Goal: Task Accomplishment & Management: Manage account settings

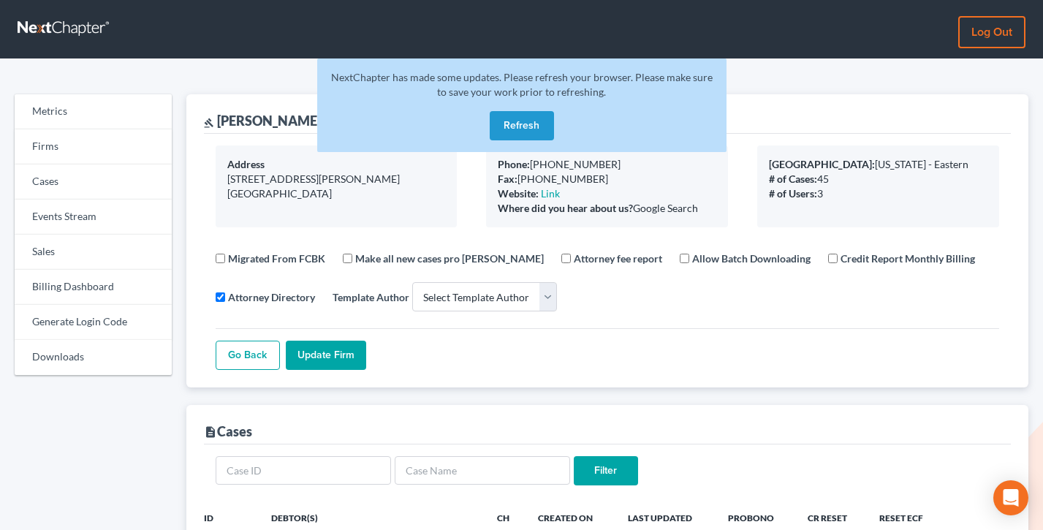
select select
click at [47, 151] on link "Firms" at bounding box center [93, 146] width 157 height 35
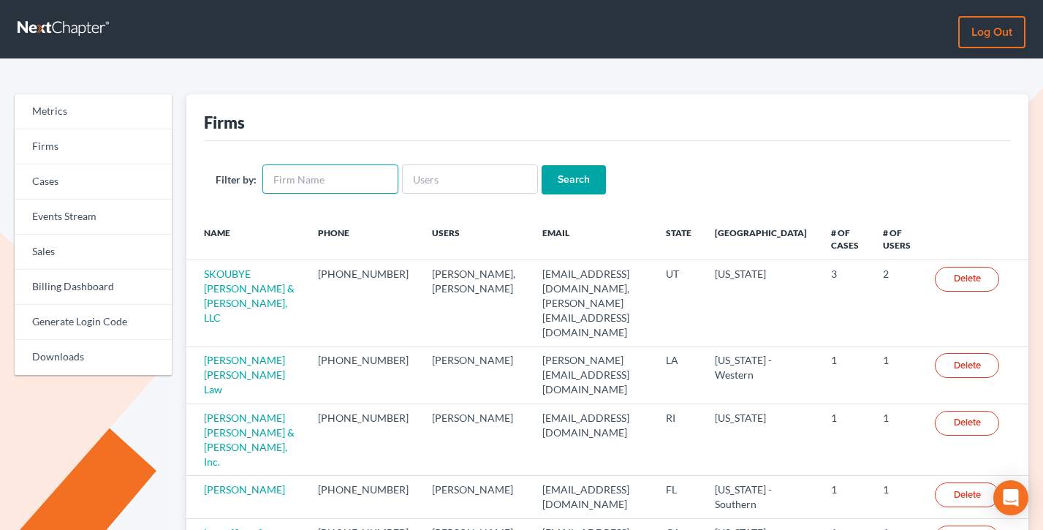
click at [308, 172] on input "text" at bounding box center [330, 178] width 136 height 29
type input "berkley"
click at [541, 165] on input "Search" at bounding box center [573, 179] width 64 height 29
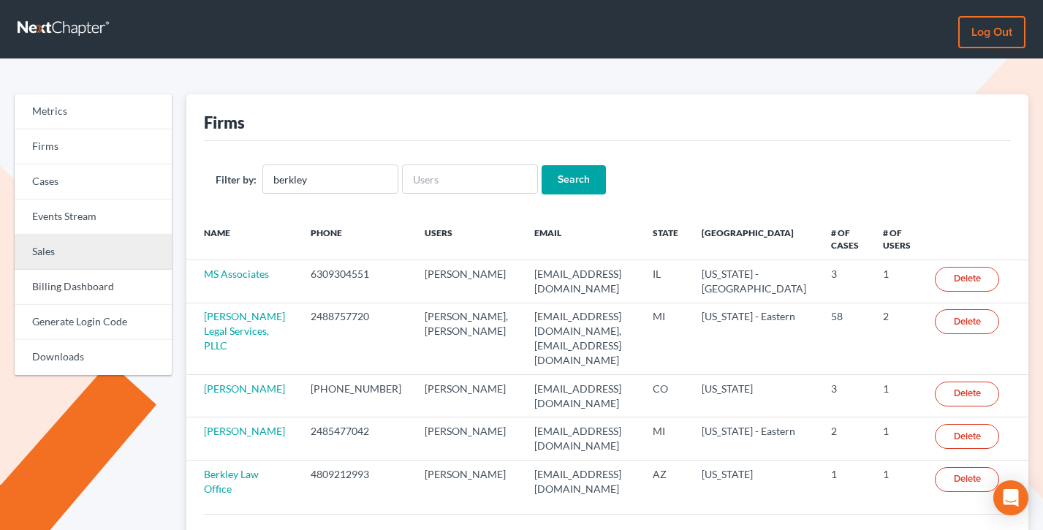
click at [31, 247] on link "Sales" at bounding box center [93, 252] width 157 height 35
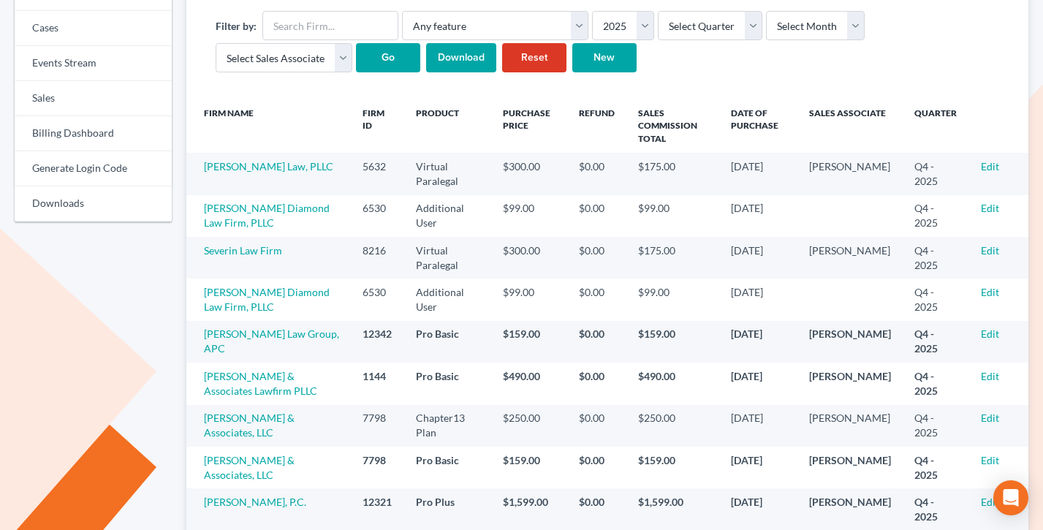
scroll to position [180, 0]
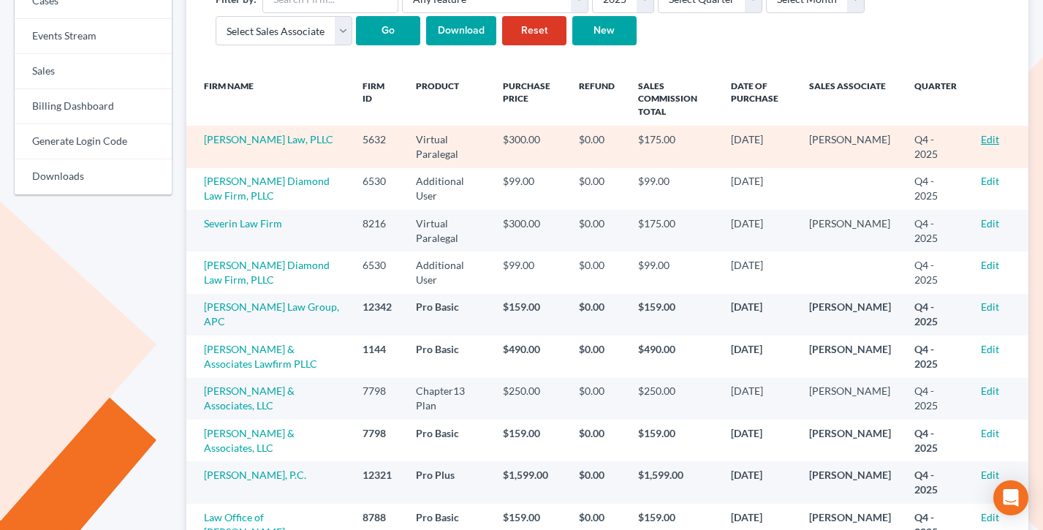
click at [991, 136] on link "Edit" at bounding box center [990, 139] width 18 height 12
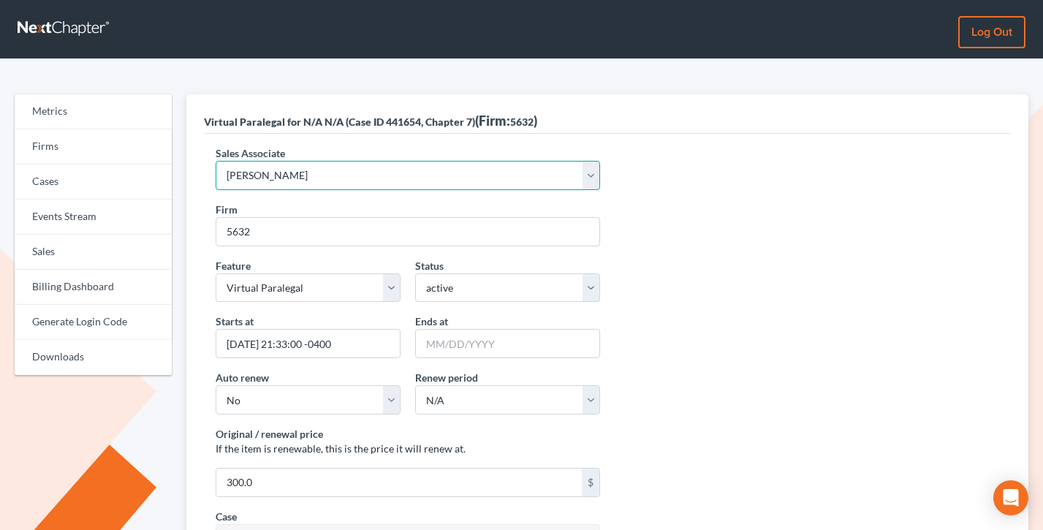
click at [334, 183] on select "Select Sales Associate [PERSON_NAME] Over Transom [PERSON_NAME]" at bounding box center [408, 175] width 384 height 29
select select "10275"
click at [216, 161] on select "Select Sales Associate [PERSON_NAME] Over Transom [PERSON_NAME]" at bounding box center [408, 175] width 384 height 29
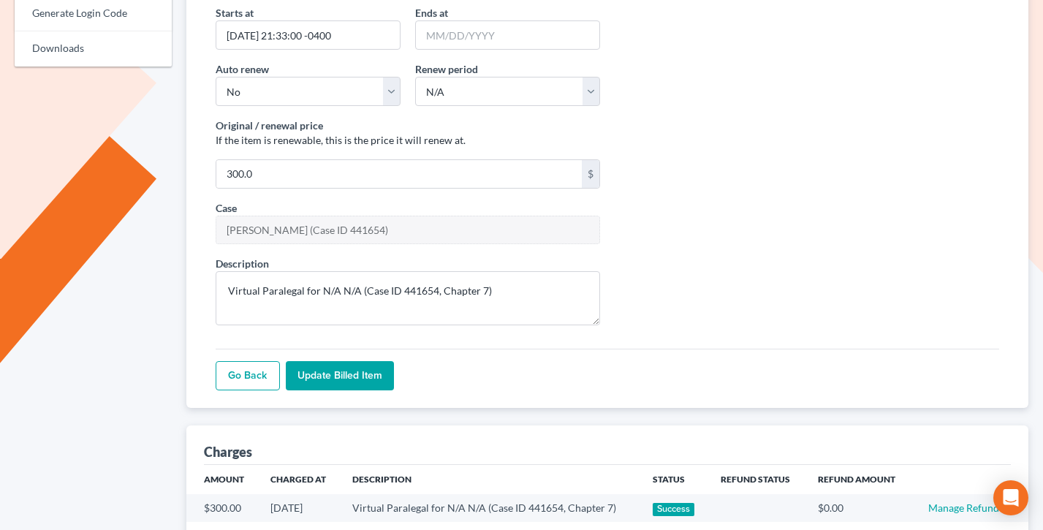
click at [313, 371] on input "Update Billed item" at bounding box center [340, 375] width 108 height 29
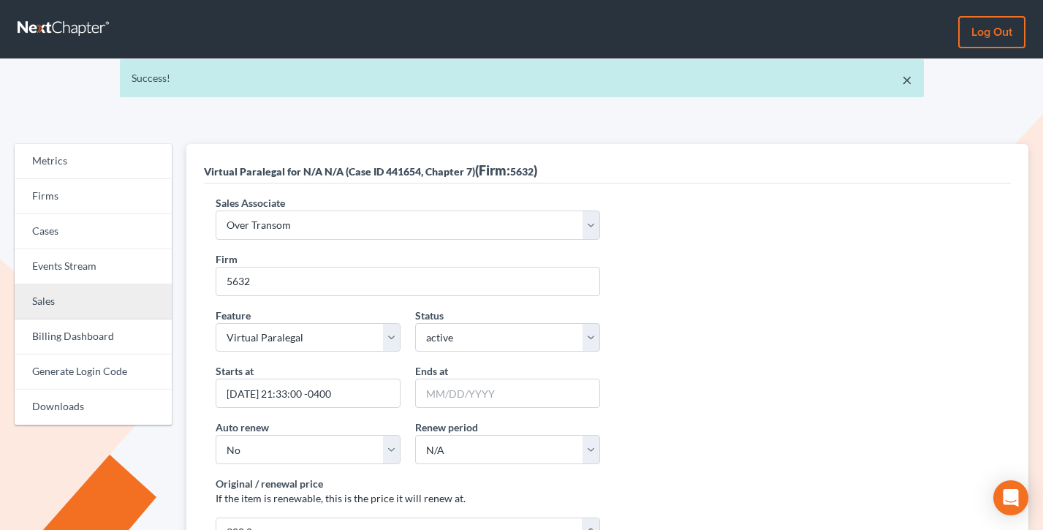
click at [54, 317] on link "Sales" at bounding box center [93, 301] width 157 height 35
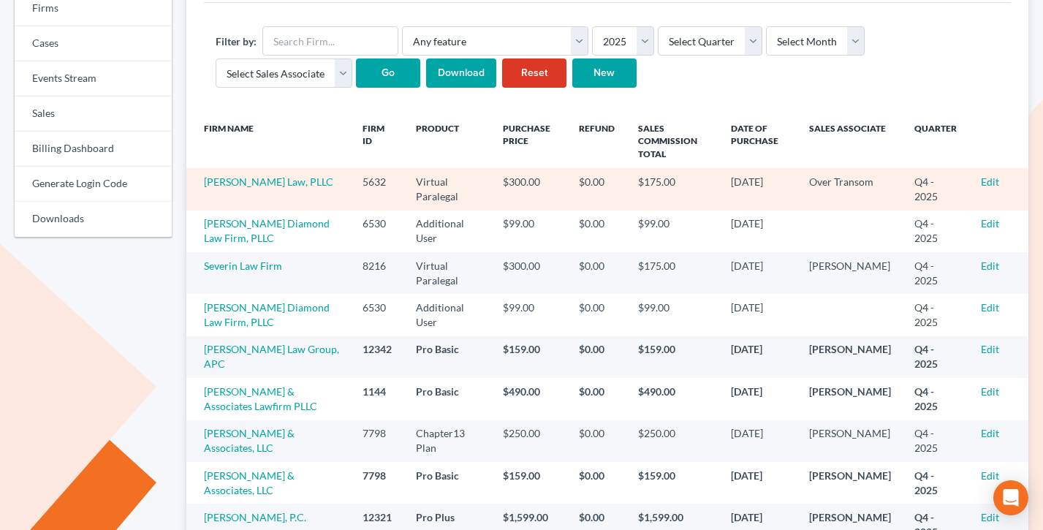
scroll to position [134, 0]
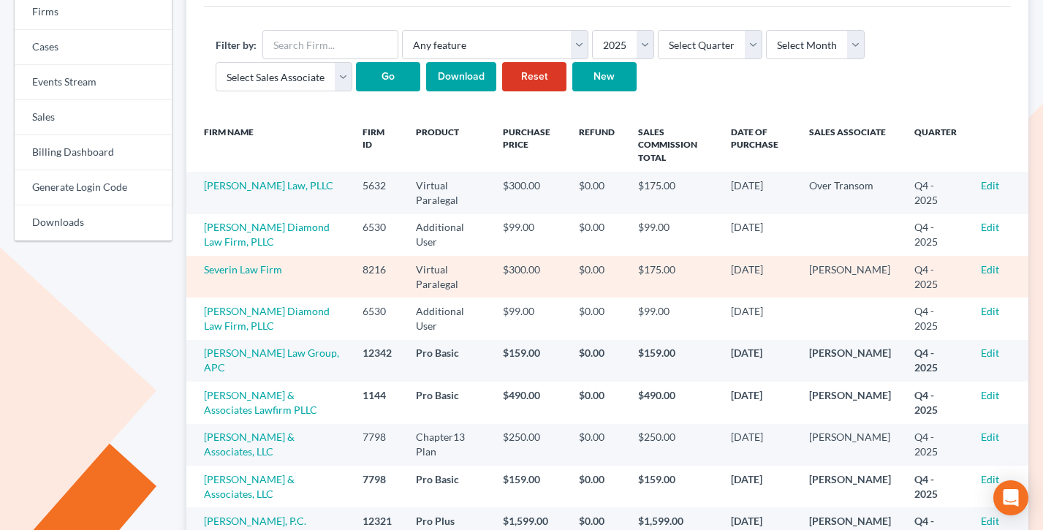
click at [979, 267] on td "Edit" at bounding box center [998, 277] width 59 height 42
click at [991, 266] on link "Edit" at bounding box center [990, 269] width 18 height 12
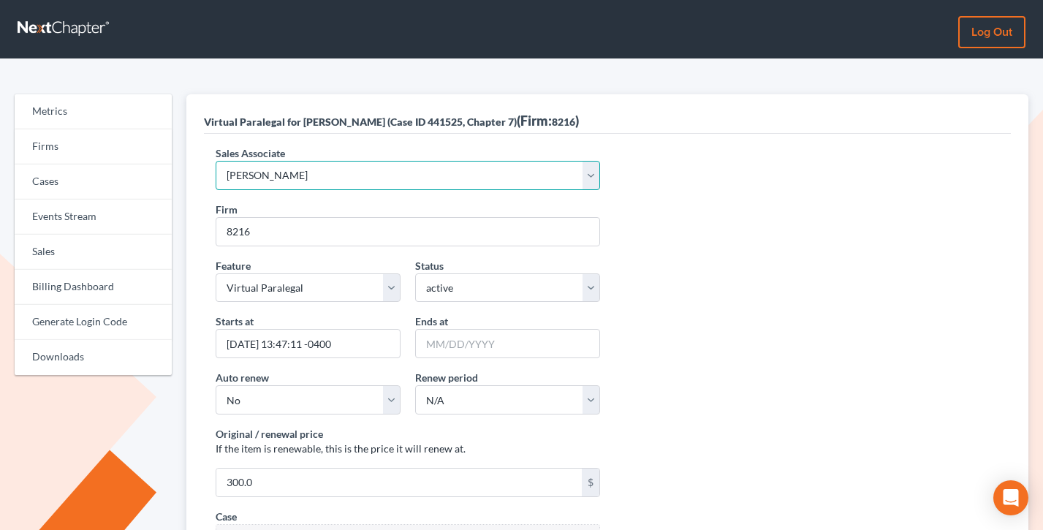
click at [387, 166] on select "Select Sales Associate [PERSON_NAME] Over Transom [PERSON_NAME]" at bounding box center [408, 175] width 384 height 29
click at [216, 161] on select "Select Sales Associate Alex Seymour Over Transom Tim Shadoan" at bounding box center [408, 175] width 384 height 29
click at [314, 170] on select "Select Sales Associate Alex Seymour Over Transom Tim Shadoan" at bounding box center [408, 175] width 384 height 29
select select "10275"
click at [216, 161] on select "Select Sales Associate Alex Seymour Over Transom Tim Shadoan" at bounding box center [408, 175] width 384 height 29
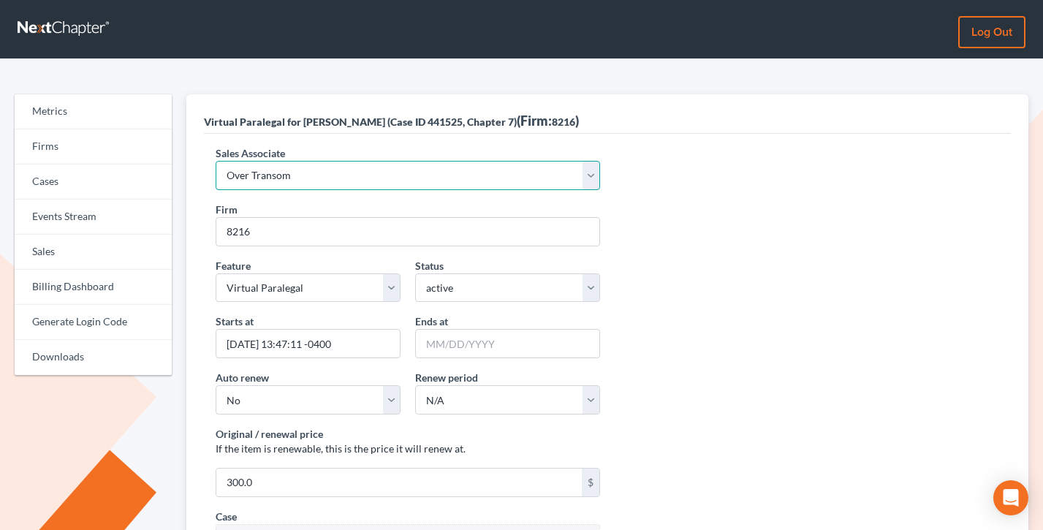
scroll to position [399, 0]
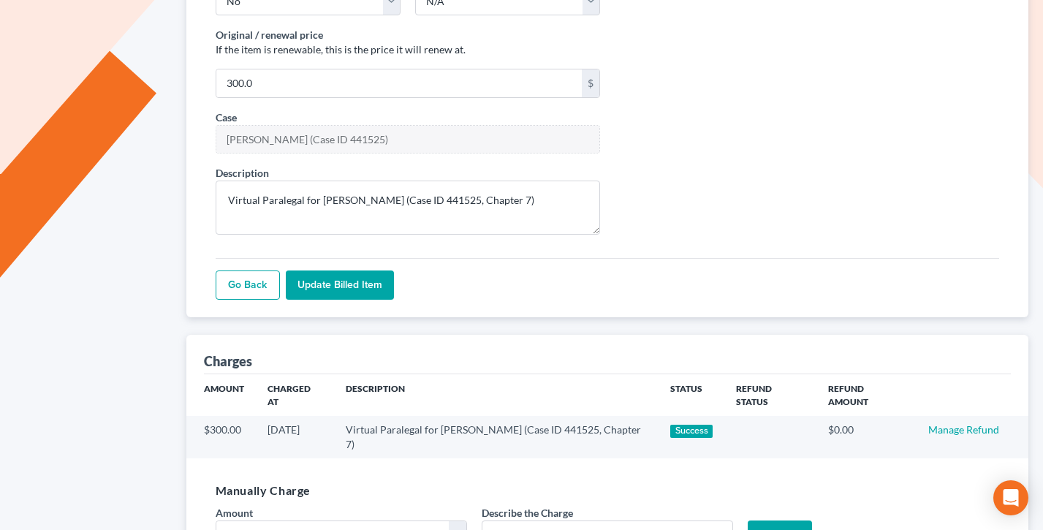
click at [329, 267] on div "Go Back Update Billed item" at bounding box center [608, 279] width 784 height 42
click at [329, 284] on input "Update Billed item" at bounding box center [340, 284] width 108 height 29
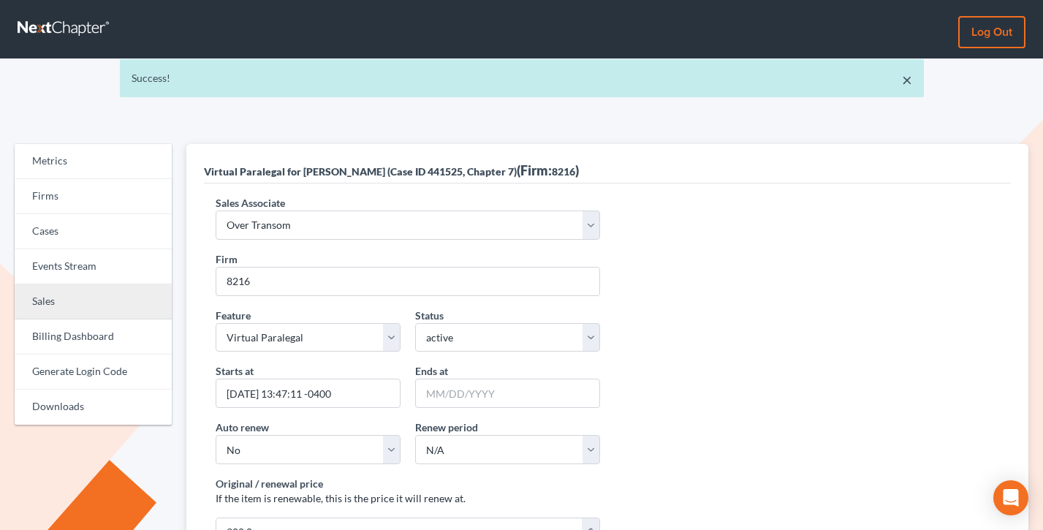
click at [33, 288] on link "Sales" at bounding box center [93, 301] width 157 height 35
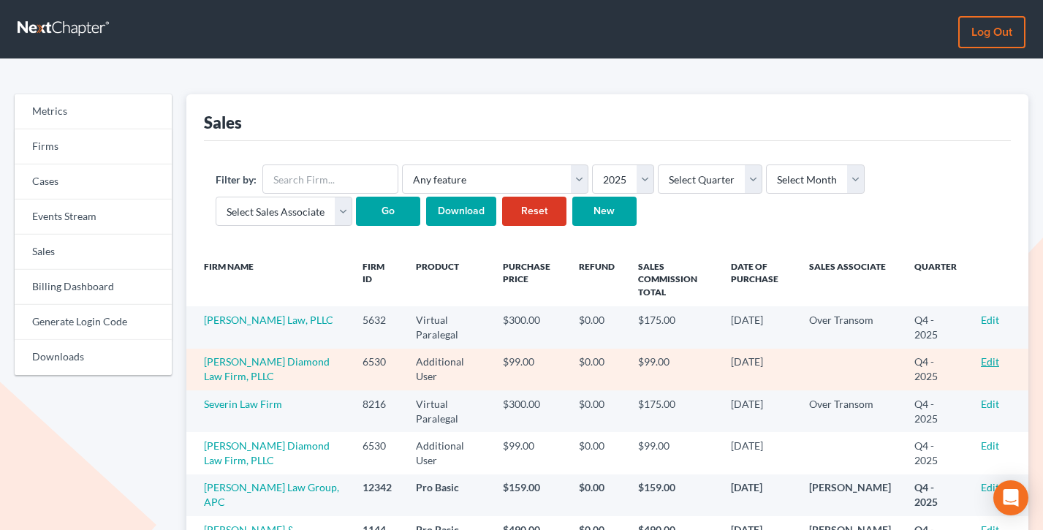
click at [986, 365] on link "Edit" at bounding box center [990, 361] width 18 height 12
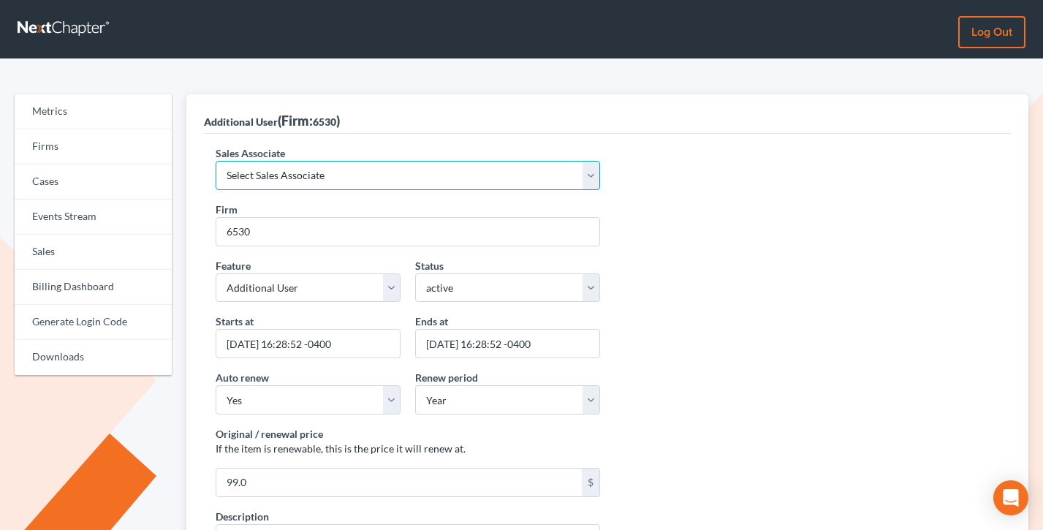
click at [305, 168] on select "Select Sales Associate [PERSON_NAME] Over Transom [PERSON_NAME]" at bounding box center [408, 175] width 384 height 29
select select "10275"
click at [216, 161] on select "Select Sales Associate [PERSON_NAME] Over Transom [PERSON_NAME]" at bounding box center [408, 175] width 384 height 29
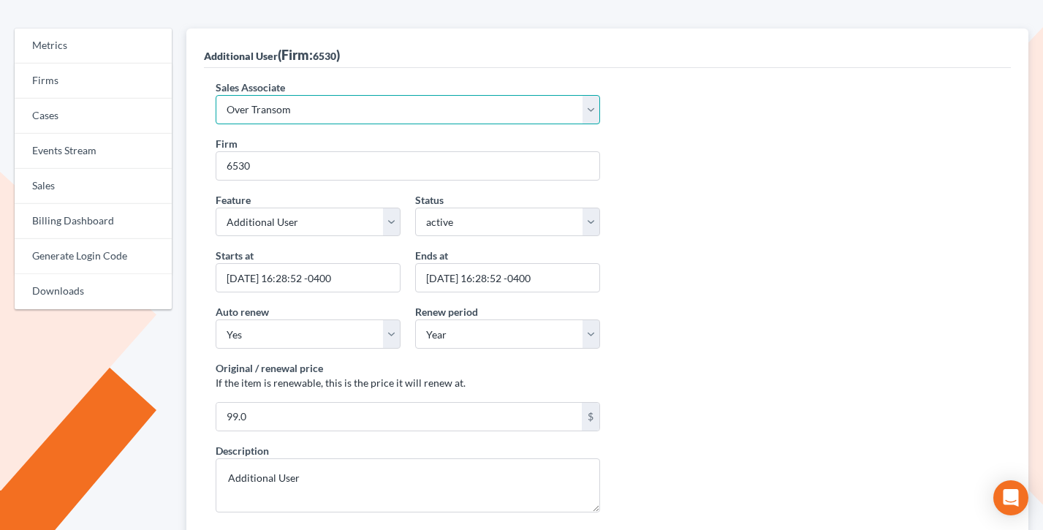
scroll to position [192, 0]
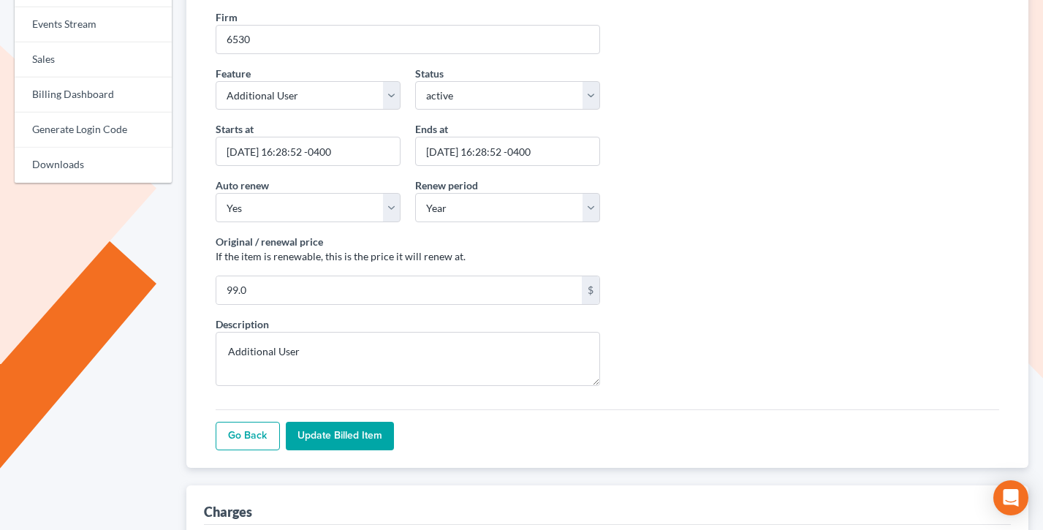
click at [342, 447] on input "Update Billed item" at bounding box center [340, 436] width 108 height 29
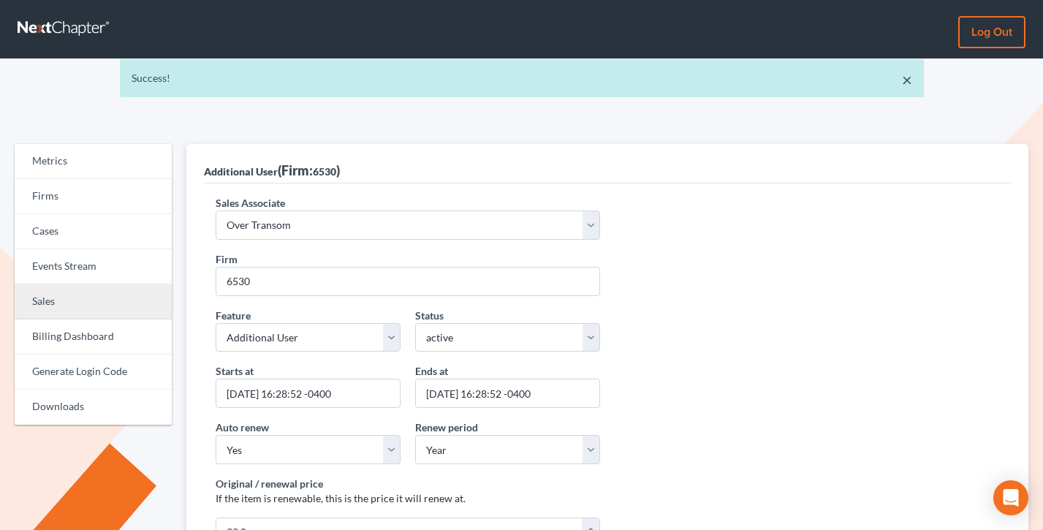
click at [53, 308] on link "Sales" at bounding box center [93, 301] width 157 height 35
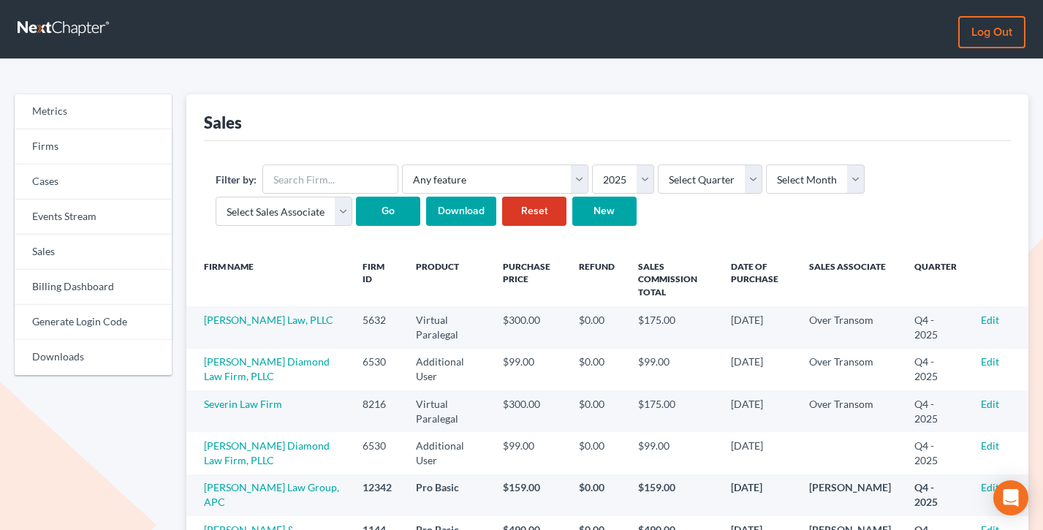
scroll to position [108, 0]
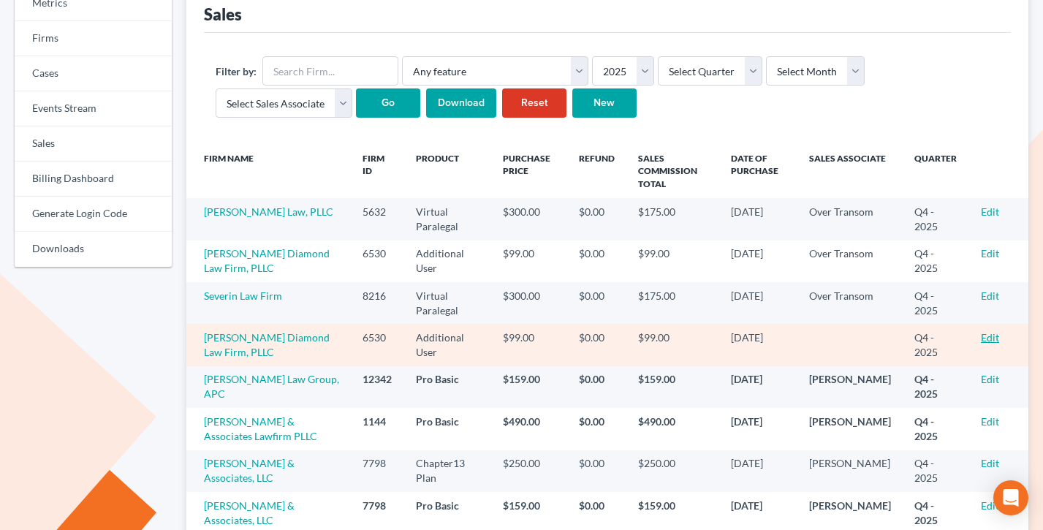
click at [996, 336] on link "Edit" at bounding box center [990, 337] width 18 height 12
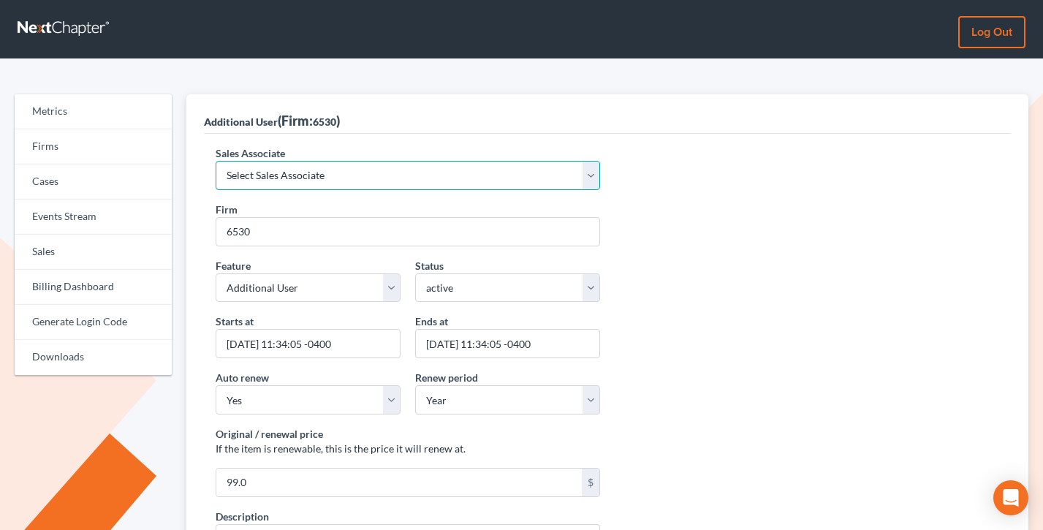
click at [264, 178] on select "Select Sales Associate [PERSON_NAME] Over Transom [PERSON_NAME]" at bounding box center [408, 175] width 384 height 29
select select "10275"
click at [216, 161] on select "Select Sales Associate Alex Seymour Over Transom Tim Shadoan" at bounding box center [408, 175] width 384 height 29
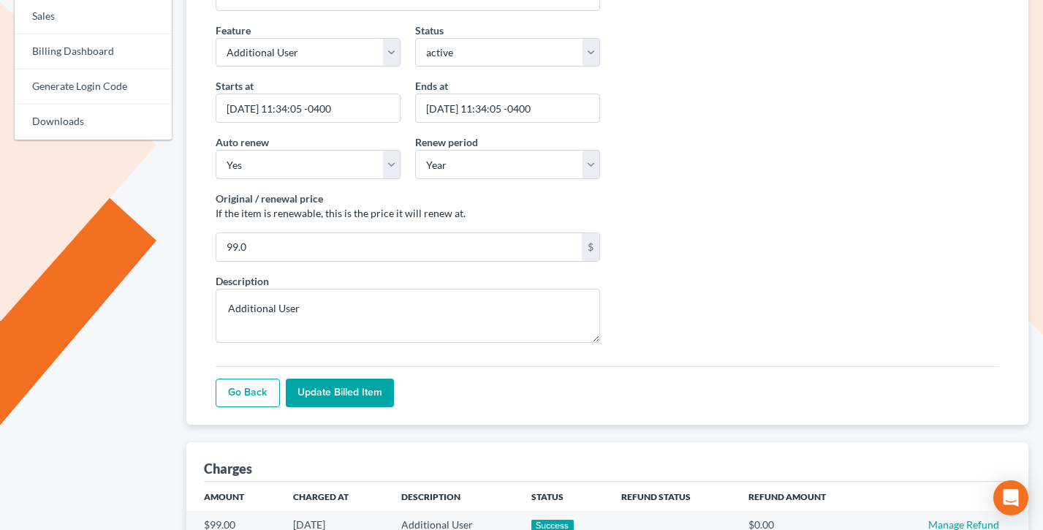
click at [335, 407] on input "Update Billed item" at bounding box center [340, 392] width 108 height 29
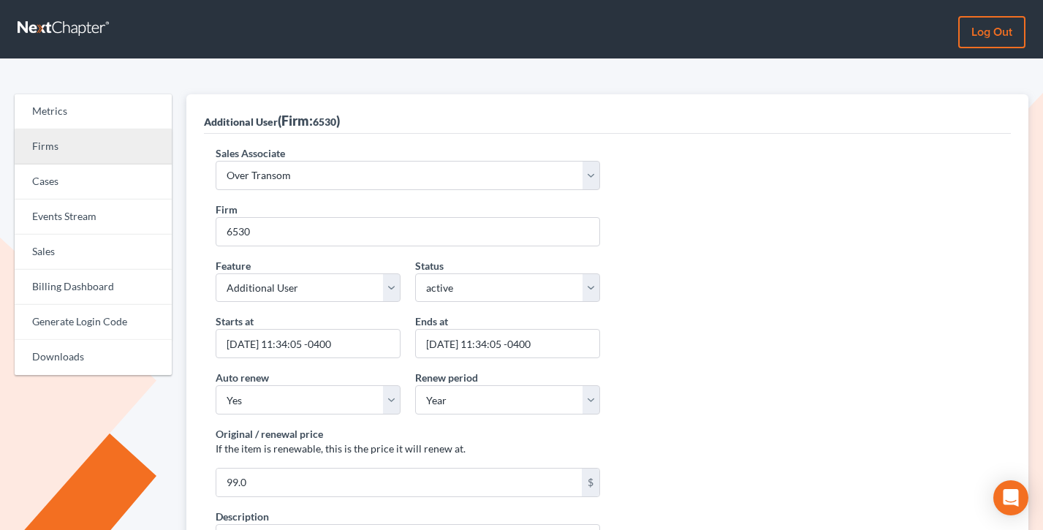
click at [55, 145] on link "Firms" at bounding box center [93, 146] width 157 height 35
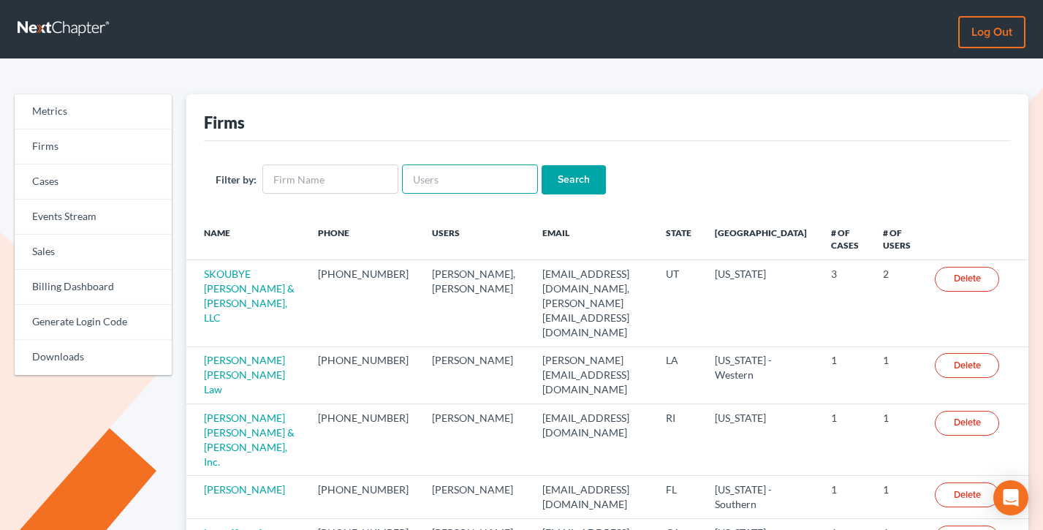
click at [422, 185] on input "text" at bounding box center [470, 178] width 136 height 29
paste input "[PERSON_NAME][EMAIL_ADDRESS][DOMAIN_NAME]"
type input "[PERSON_NAME][EMAIL_ADDRESS][DOMAIN_NAME]"
click at [541, 165] on input "Search" at bounding box center [573, 179] width 64 height 29
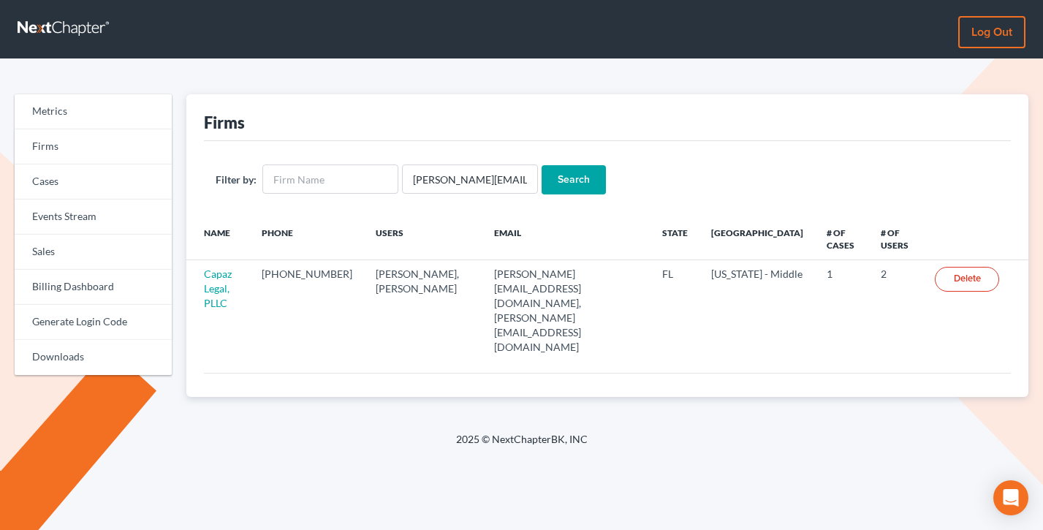
scroll to position [45, 0]
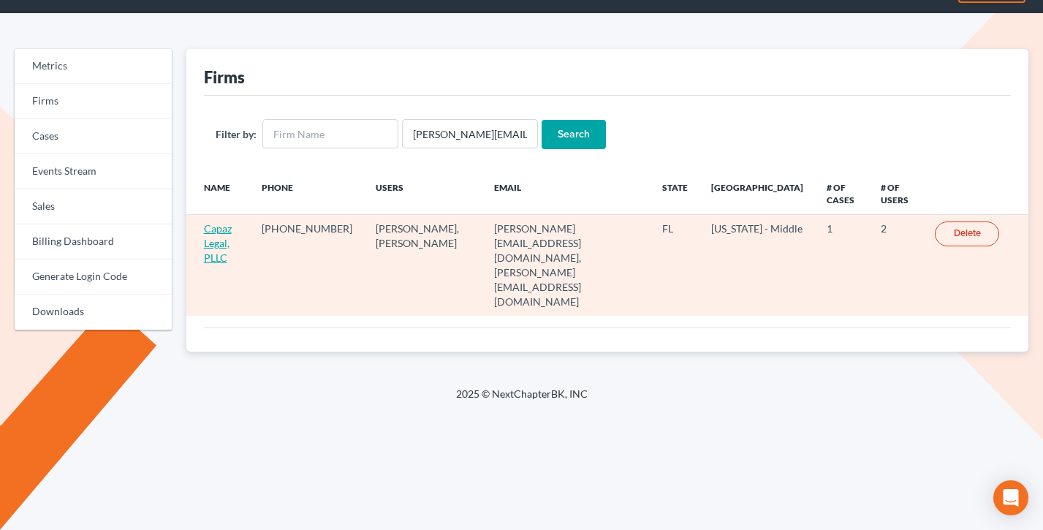
click at [218, 245] on link "Capaz Legal, PLLC" at bounding box center [218, 243] width 28 height 42
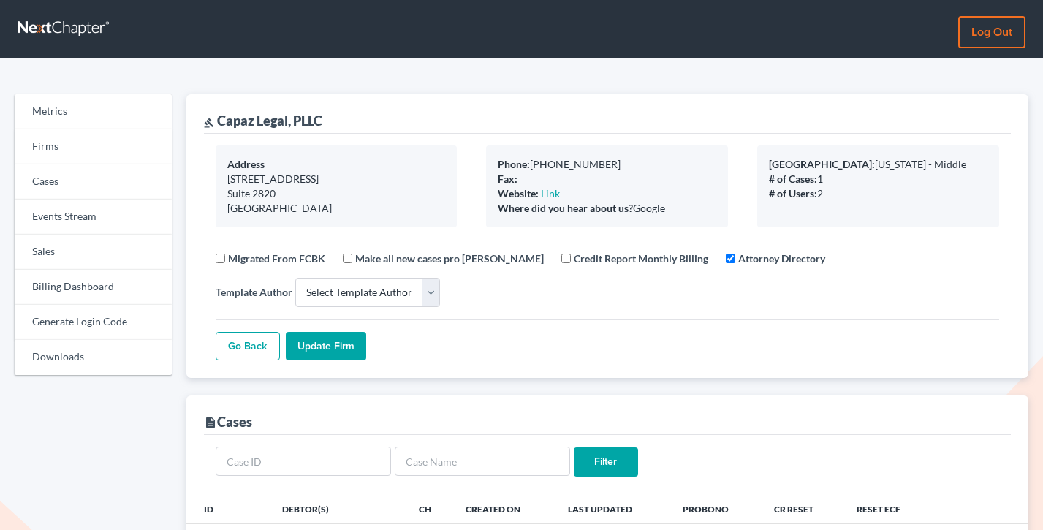
select select
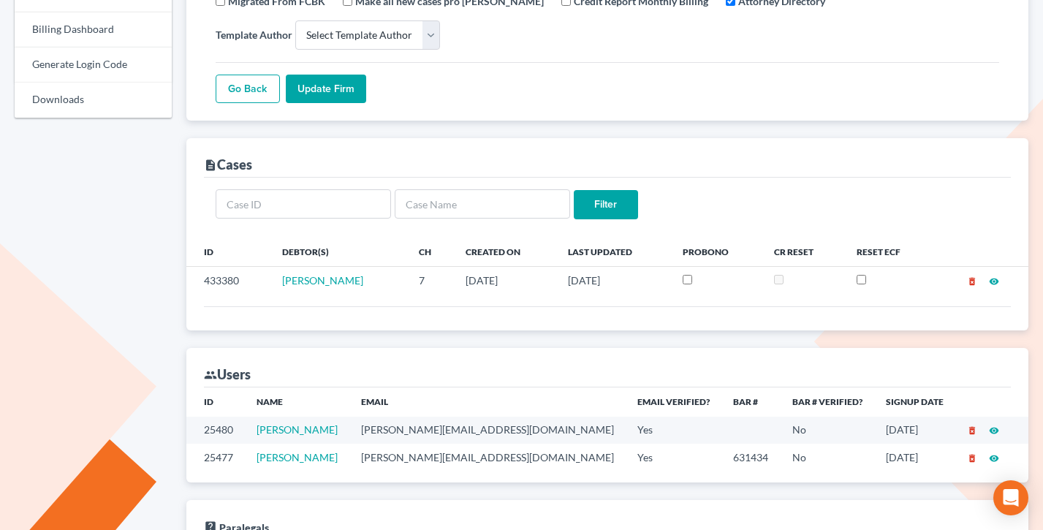
scroll to position [262, 0]
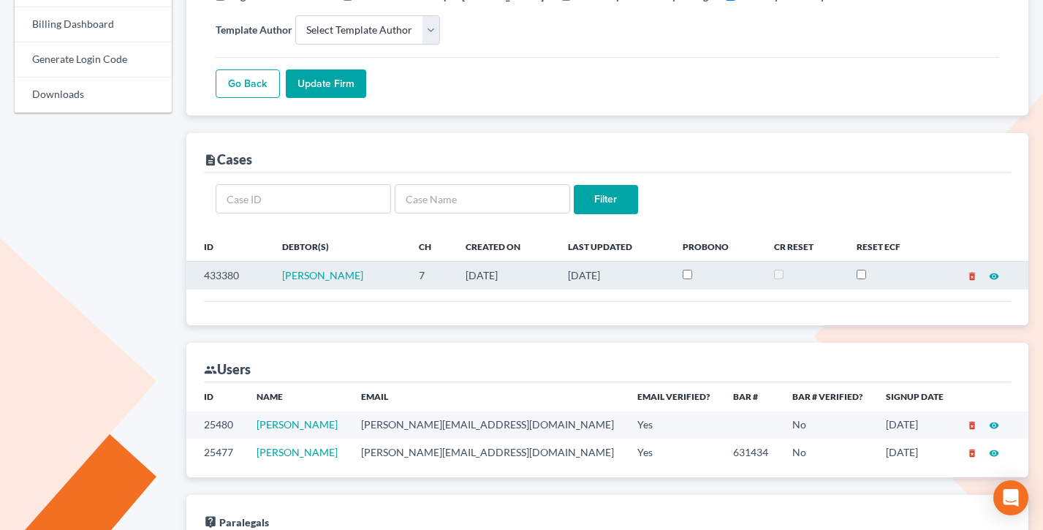
drag, startPoint x: 494, startPoint y: 279, endPoint x: 342, endPoint y: 271, distance: 152.2
click at [342, 271] on tr "433380 [PERSON_NAME] 7 [DATE] [DATE] delete_forever visibility" at bounding box center [607, 276] width 842 height 28
click at [342, 271] on td "[PERSON_NAME]" at bounding box center [338, 276] width 137 height 28
drag, startPoint x: 605, startPoint y: 273, endPoint x: 395, endPoint y: 285, distance: 210.8
click at [395, 285] on tr "433380 [PERSON_NAME] 7 [DATE] [DATE] delete_forever visibility" at bounding box center [607, 276] width 842 height 28
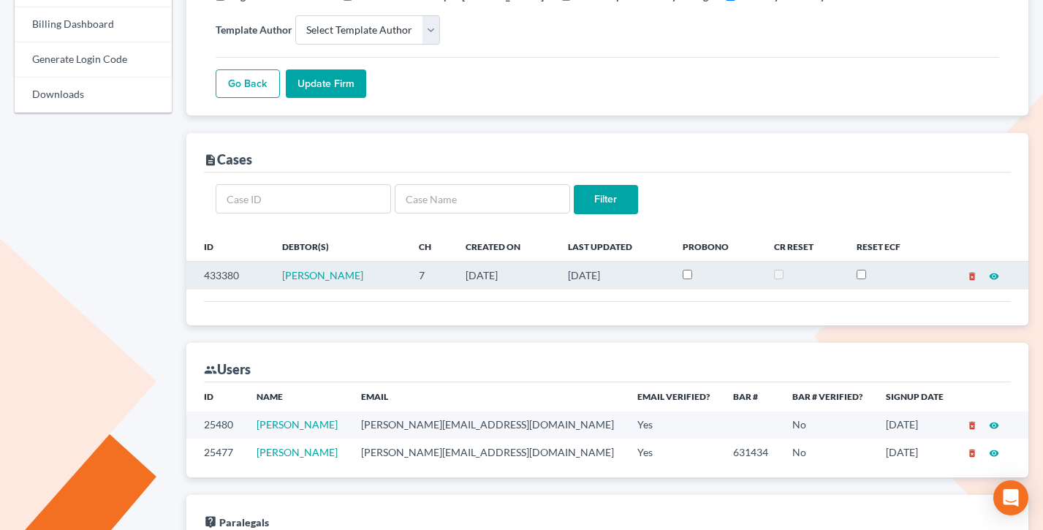
click at [407, 285] on td "7" at bounding box center [430, 276] width 47 height 28
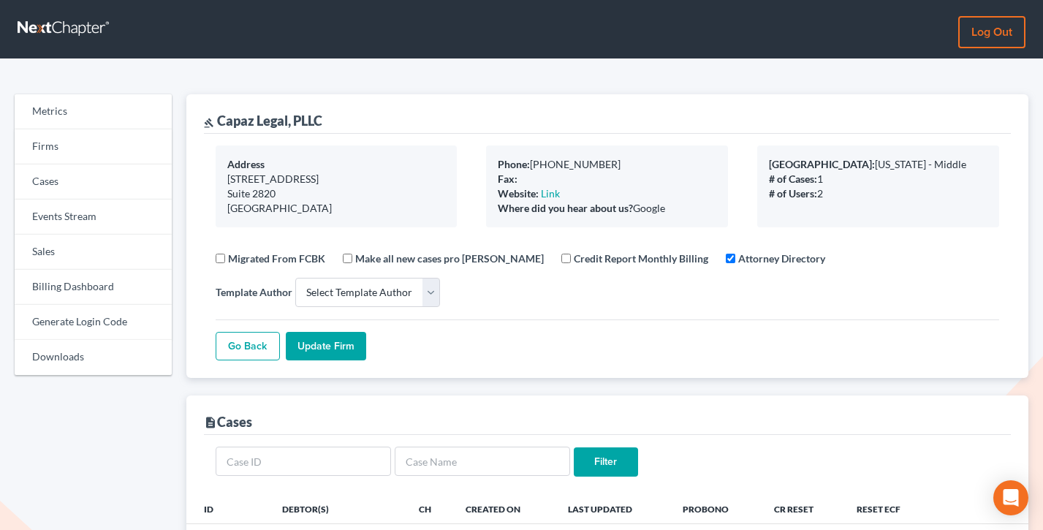
drag, startPoint x: 690, startPoint y: 205, endPoint x: 447, endPoint y: 143, distance: 251.1
click at [447, 143] on div "Address [STREET_ADDRESS] Phone: [PHONE_NUMBER] Fax: Website: Link Where did you…" at bounding box center [607, 256] width 807 height 244
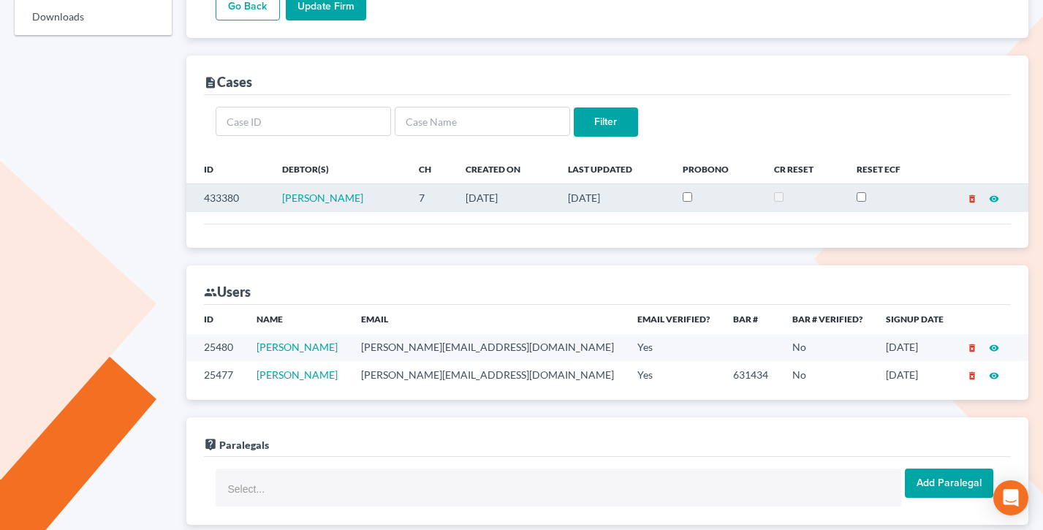
scroll to position [379, 0]
